Goal: Transaction & Acquisition: Purchase product/service

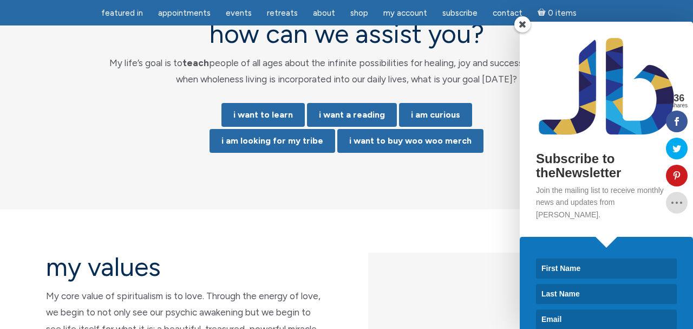
scroll to position [2285, 0]
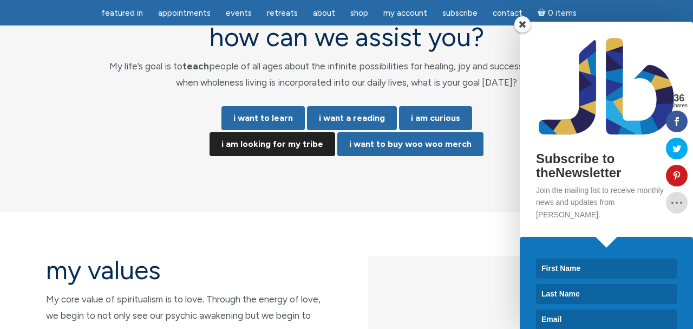
click at [302, 132] on link "i am looking for my tribe" at bounding box center [273, 144] width 126 height 24
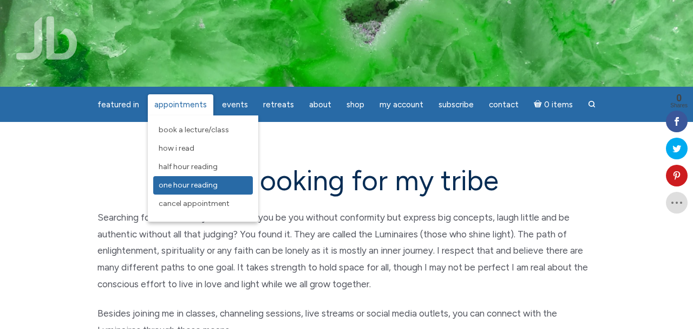
click at [206, 183] on span "One Hour Reading" at bounding box center [188, 184] width 59 height 9
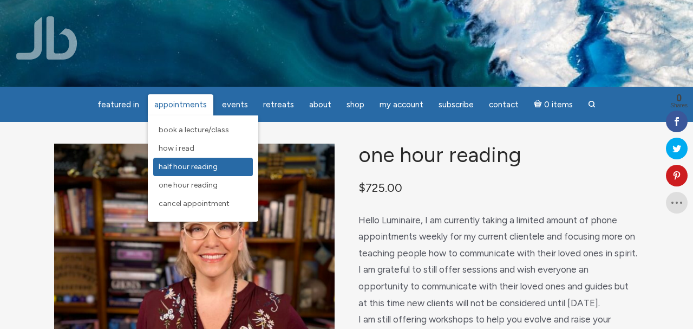
click at [196, 164] on span "Half Hour Reading" at bounding box center [188, 166] width 59 height 9
